Goal: Information Seeking & Learning: Learn about a topic

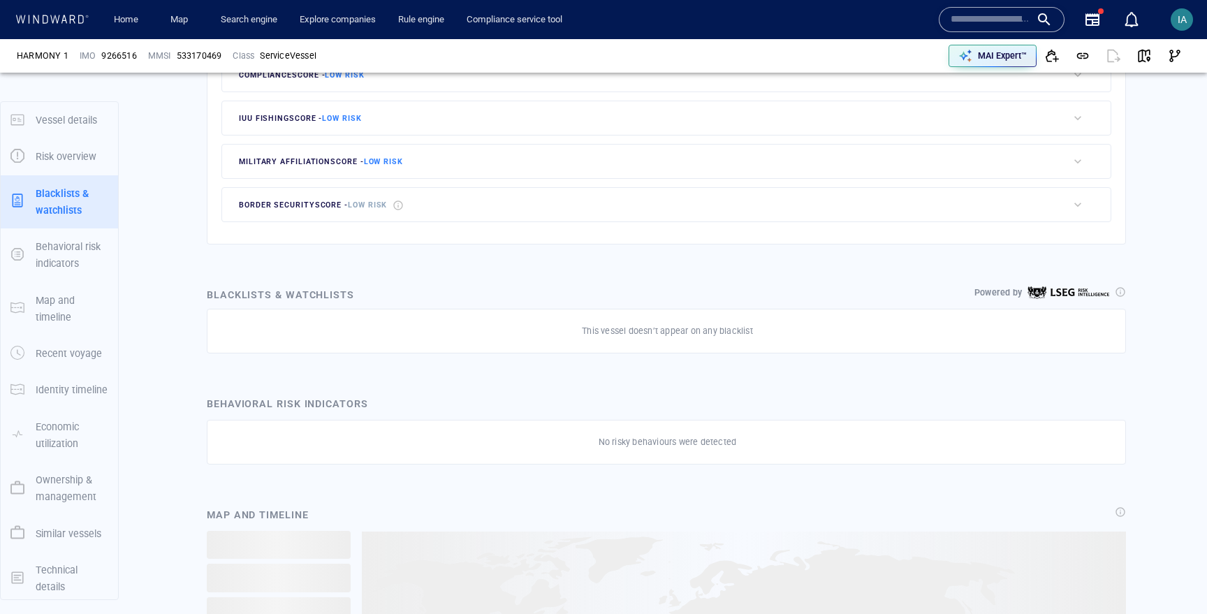
scroll to position [77, 0]
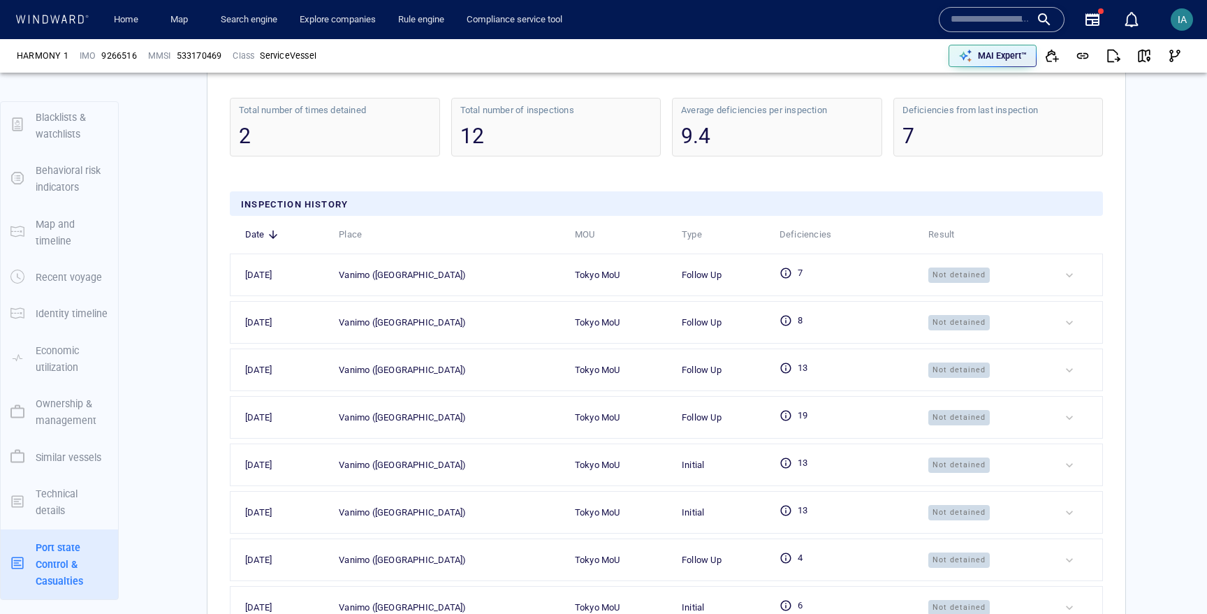
scroll to position [2463, 0]
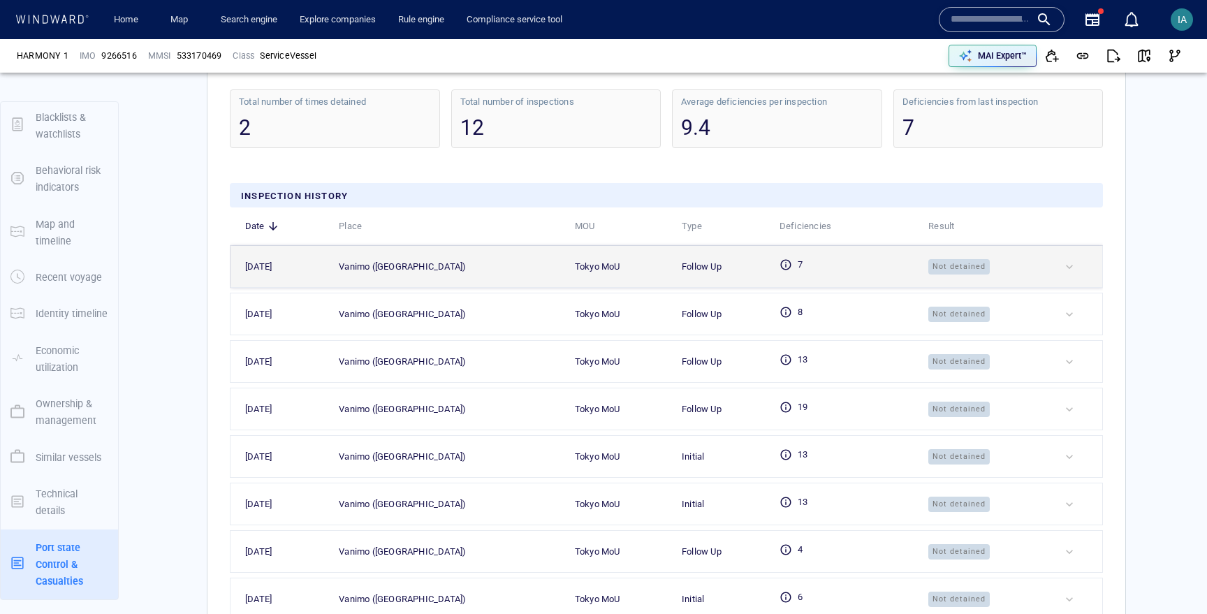
click at [1074, 270] on div at bounding box center [1080, 267] width 36 height 14
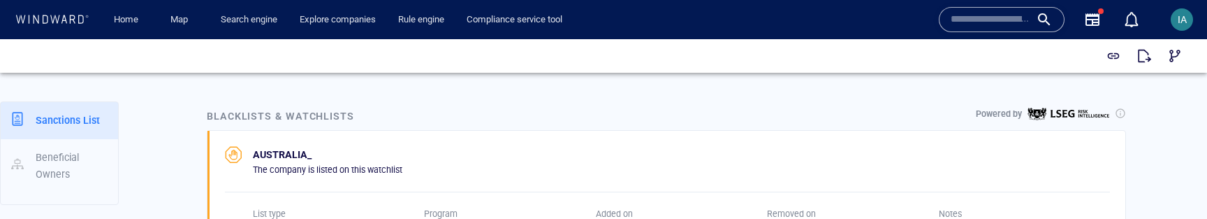
scroll to position [741, 0]
